Goal: Information Seeking & Learning: Find specific fact

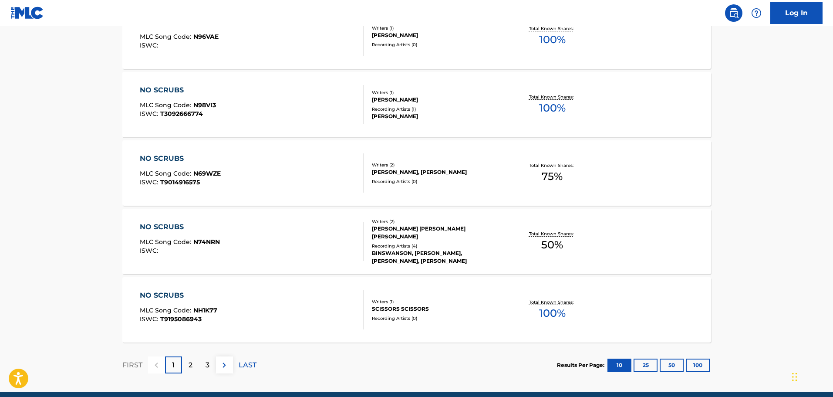
scroll to position [670, 0]
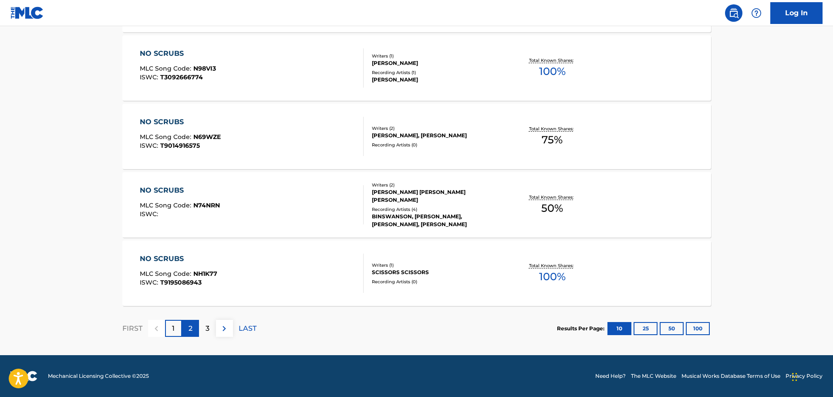
click at [187, 326] on div "2" at bounding box center [190, 328] width 17 height 17
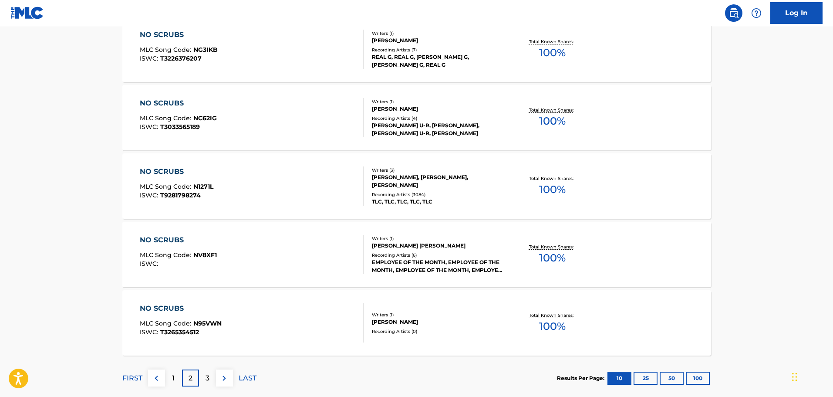
scroll to position [582, 0]
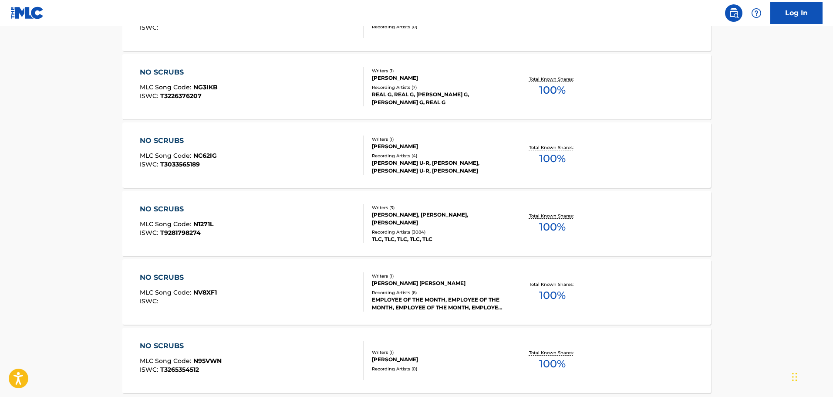
click at [292, 223] on div "NO SCRUBS MLC Song Code : N1271L ISWC : T9281798274" at bounding box center [252, 223] width 224 height 39
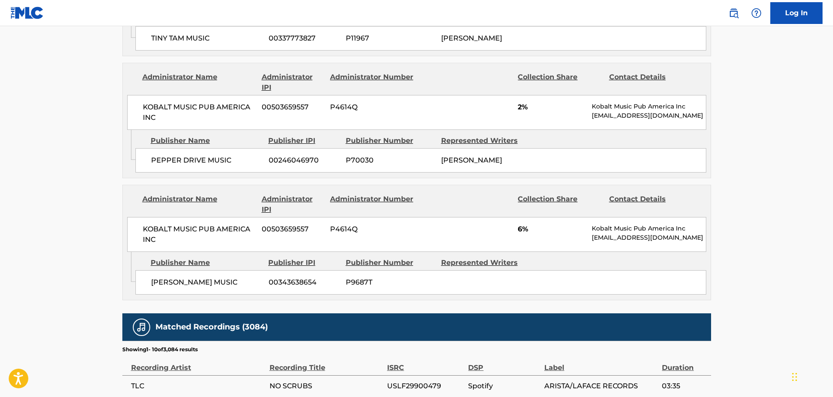
scroll to position [1568, 0]
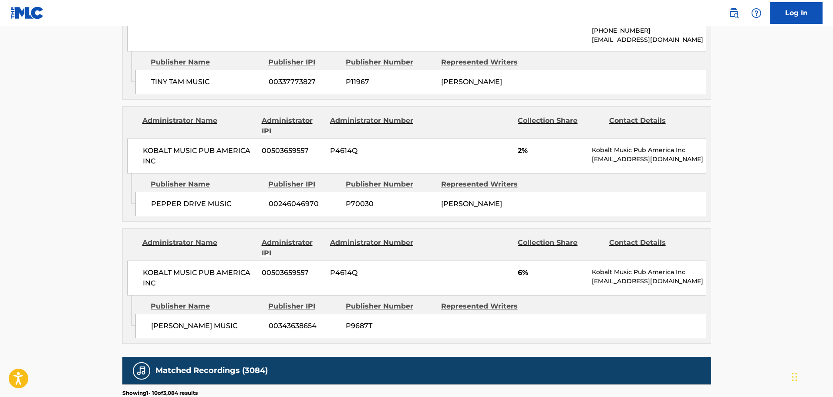
drag, startPoint x: 189, startPoint y: 246, endPoint x: 182, endPoint y: 236, distance: 12.2
click at [186, 295] on div "Publisher Name Publisher IPI Publisher Number Represented Writers [PERSON_NAME]…" at bounding box center [422, 317] width 575 height 44
click at [180, 321] on span "[PERSON_NAME] MUSIC" at bounding box center [206, 326] width 111 height 10
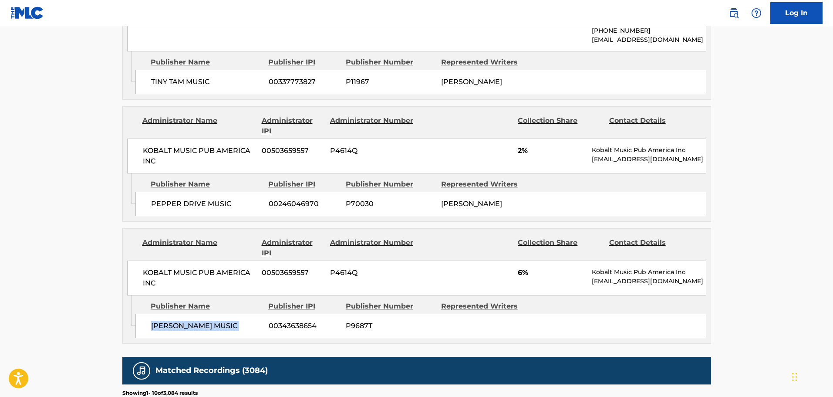
click at [180, 321] on span "[PERSON_NAME] MUSIC" at bounding box center [206, 326] width 111 height 10
click at [203, 295] on div "Publisher Name Publisher IPI Publisher Number Represented Writers [PERSON_NAME]…" at bounding box center [422, 317] width 575 height 44
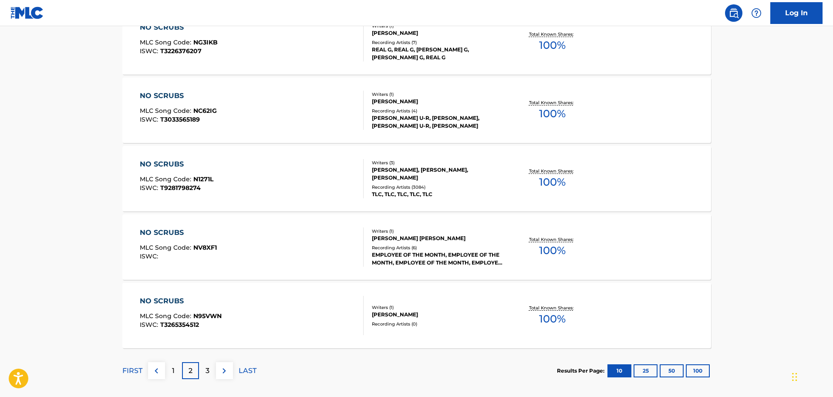
scroll to position [649, 0]
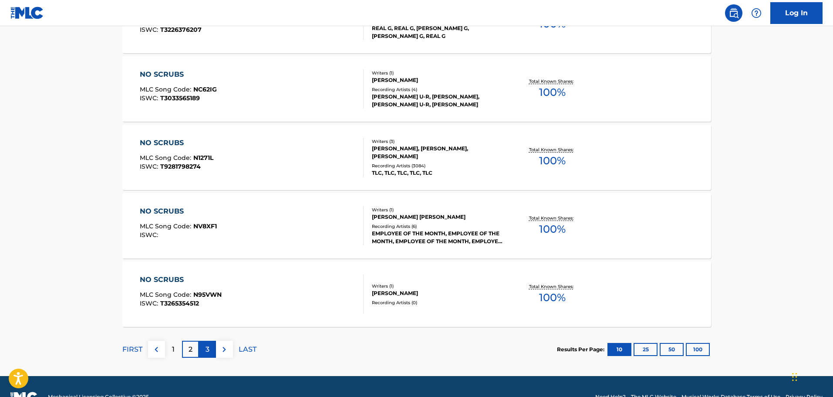
click at [208, 351] on p "3" at bounding box center [208, 349] width 4 height 10
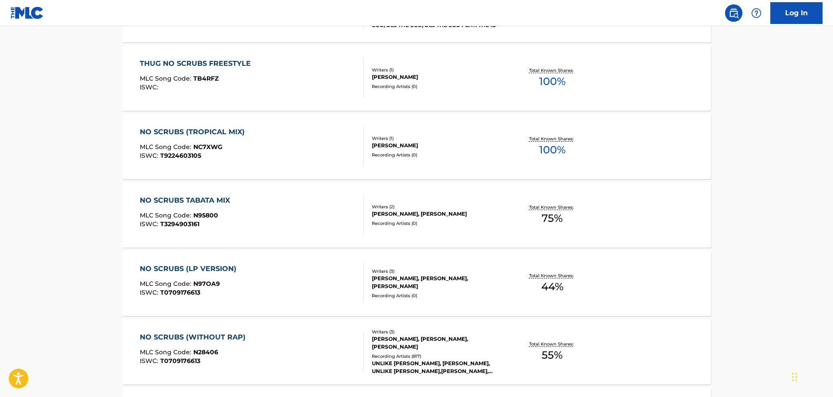
scroll to position [670, 0]
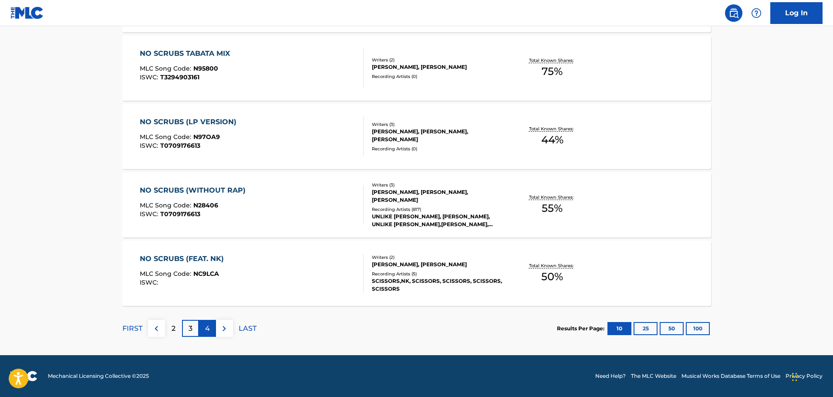
click at [208, 332] on p "4" at bounding box center [207, 328] width 5 height 10
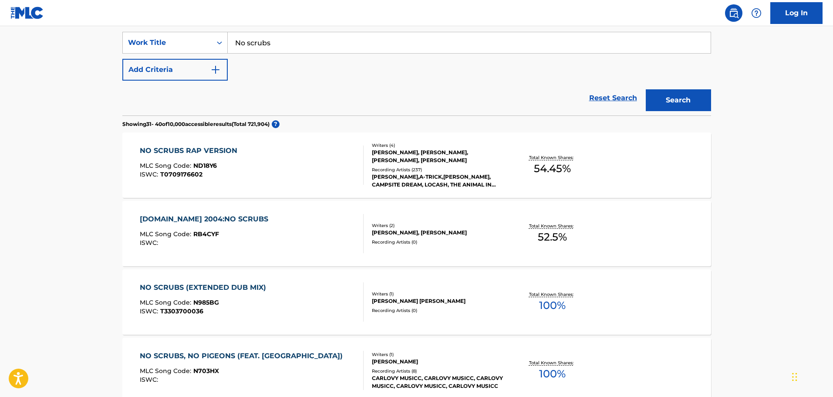
scroll to position [174, 0]
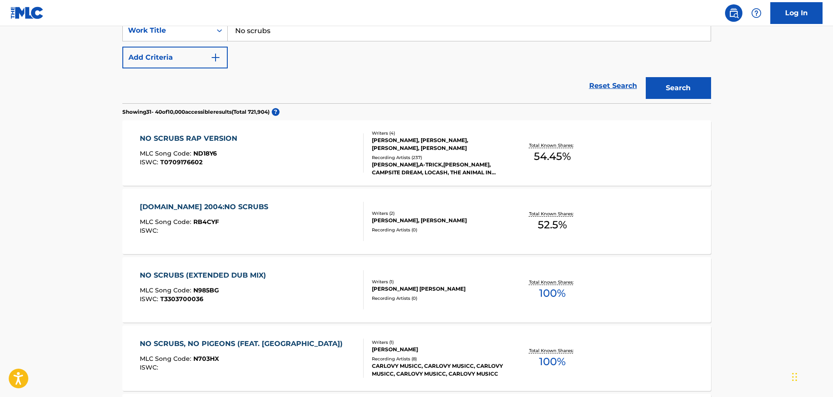
click at [210, 150] on span "ND18Y6" at bounding box center [205, 153] width 24 height 8
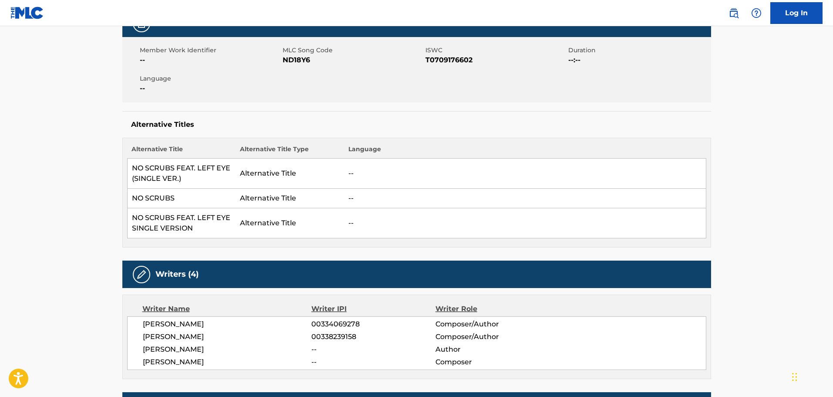
scroll to position [174, 0]
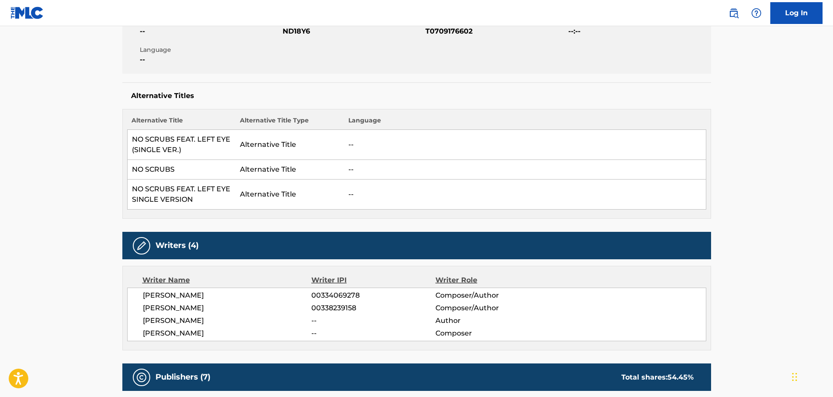
click at [208, 294] on span "[PERSON_NAME]" at bounding box center [227, 295] width 169 height 10
click at [241, 297] on span "[PERSON_NAME]" at bounding box center [227, 295] width 169 height 10
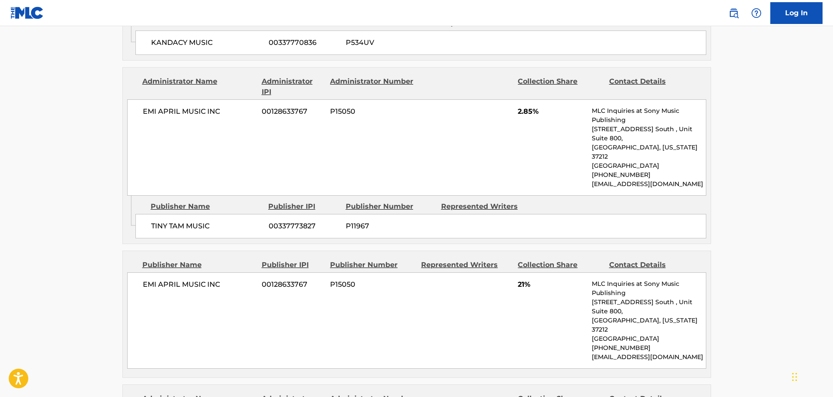
drag, startPoint x: 237, startPoint y: 283, endPoint x: 205, endPoint y: 284, distance: 32.2
click at [205, 284] on div "EMI APRIL MUSIC INC 00128633767 P15050 21% MLC Inquiries at Sony Music Publishi…" at bounding box center [416, 320] width 579 height 96
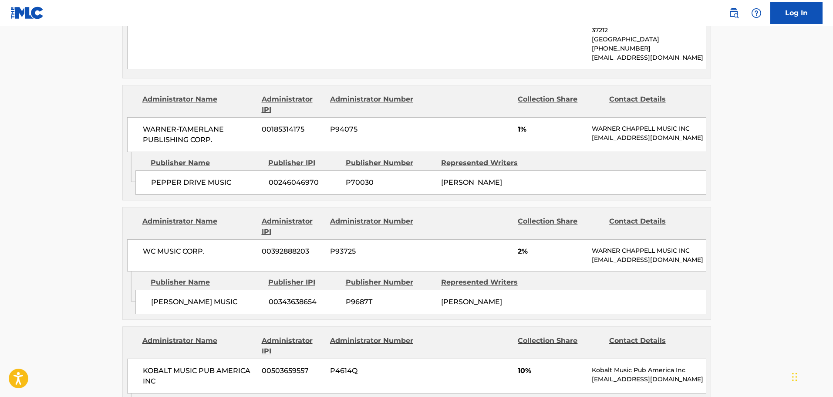
scroll to position [1220, 0]
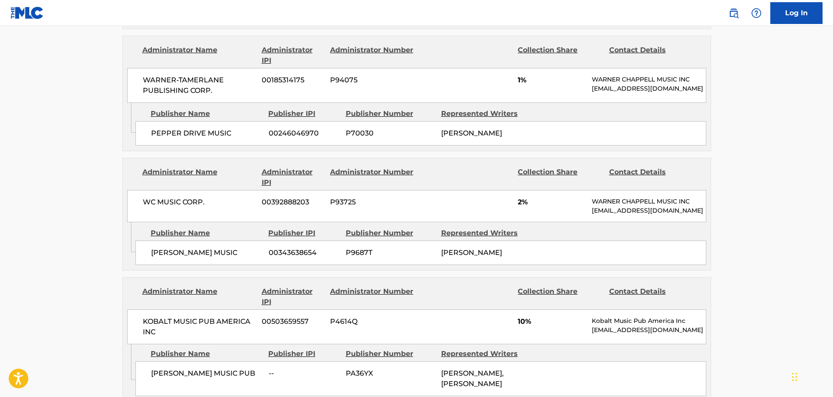
click at [192, 247] on span "[PERSON_NAME] MUSIC" at bounding box center [206, 252] width 111 height 10
click at [174, 190] on div "WC MUSIC CORP. 00392888203 P93725 2% [PERSON_NAME] MUSIC INC [EMAIL_ADDRESS][DO…" at bounding box center [416, 206] width 579 height 32
drag, startPoint x: 174, startPoint y: 145, endPoint x: 646, endPoint y: 174, distance: 472.3
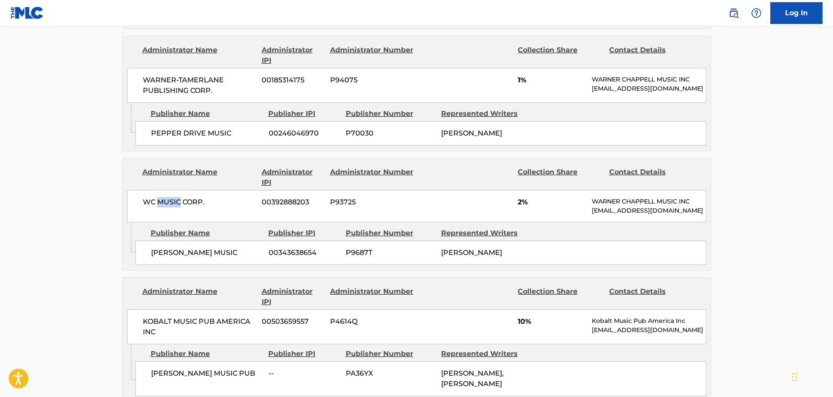
click at [182, 190] on div "WC MUSIC CORP. 00392888203 P93725 2% [PERSON_NAME] MUSIC INC [EMAIL_ADDRESS][DO…" at bounding box center [416, 206] width 579 height 32
click at [261, 240] on div "[PERSON_NAME] MUSIC 00343638654 P9687T [PERSON_NAME]" at bounding box center [420, 252] width 571 height 24
click at [203, 316] on span "KOBALT MUSIC PUB AMERICA INC" at bounding box center [199, 326] width 113 height 21
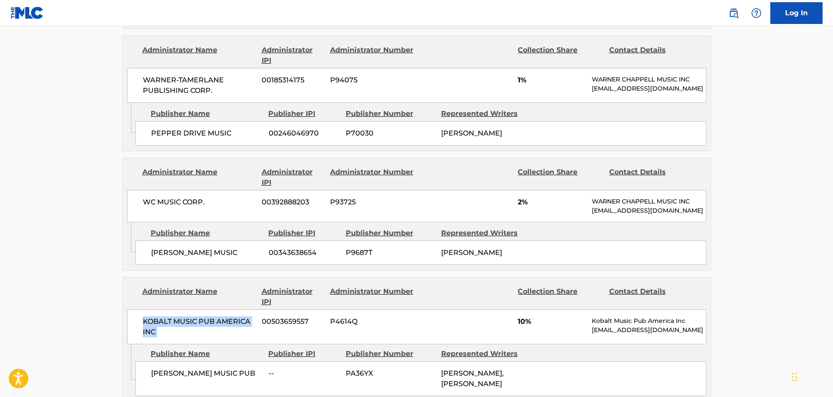
click at [203, 316] on span "KOBALT MUSIC PUB AMERICA INC" at bounding box center [199, 326] width 113 height 21
click at [471, 248] on span "[PERSON_NAME]" at bounding box center [471, 252] width 61 height 8
